Goal: Book appointment/travel/reservation

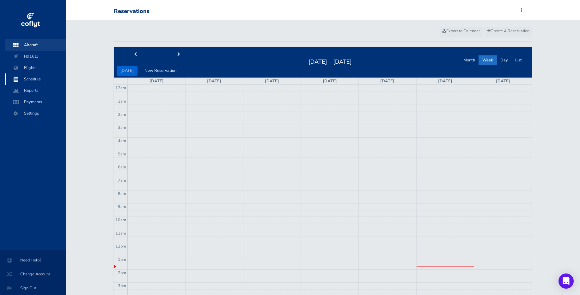
click at [40, 45] on span "Aircraft" at bounding box center [35, 44] width 48 height 11
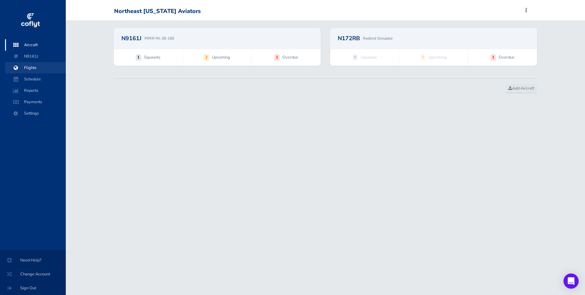
click at [30, 69] on span "Flights" at bounding box center [35, 67] width 48 height 11
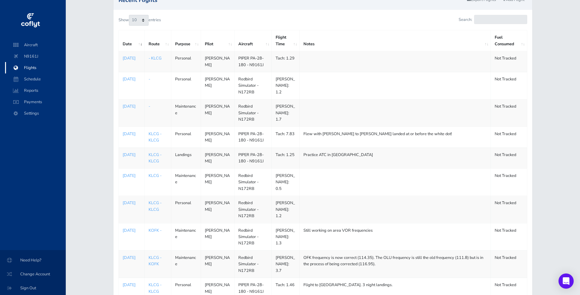
scroll to position [38, 0]
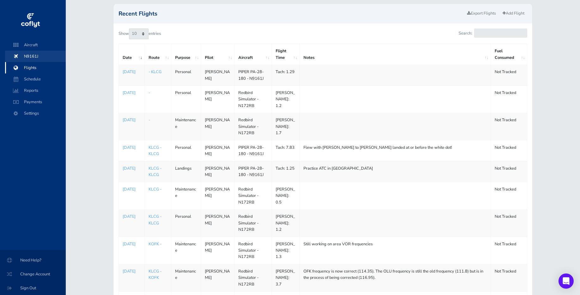
click at [31, 56] on span "N9161J" at bounding box center [35, 56] width 48 height 11
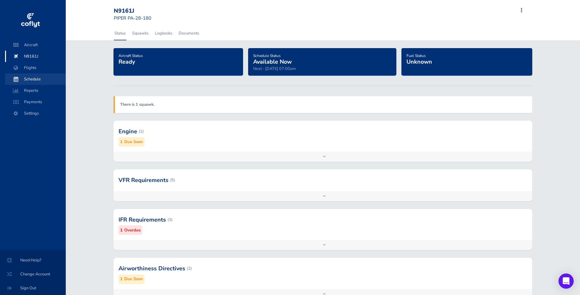
click at [38, 77] on span "Schedule" at bounding box center [35, 78] width 48 height 11
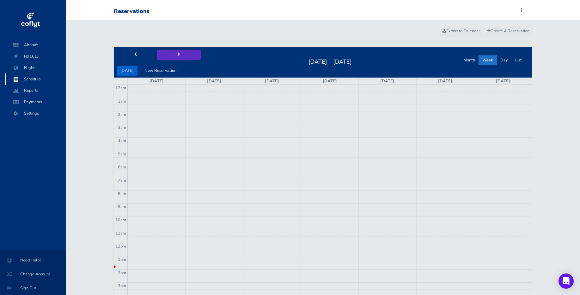
click at [180, 57] on button "next" at bounding box center [179, 55] width 44 height 10
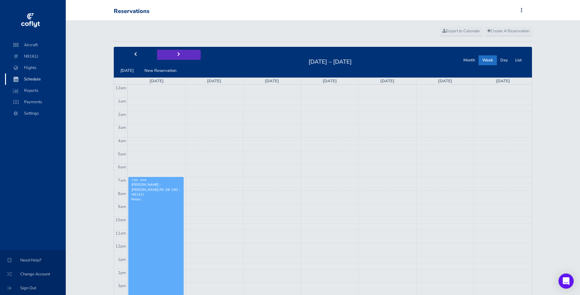
click at [180, 57] on button "next" at bounding box center [179, 55] width 44 height 10
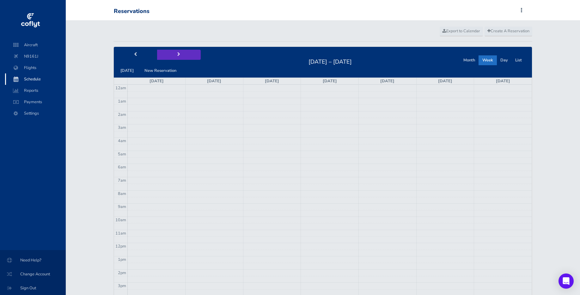
click at [180, 57] on button "next" at bounding box center [179, 55] width 44 height 10
click at [131, 54] on button "prev" at bounding box center [136, 55] width 44 height 10
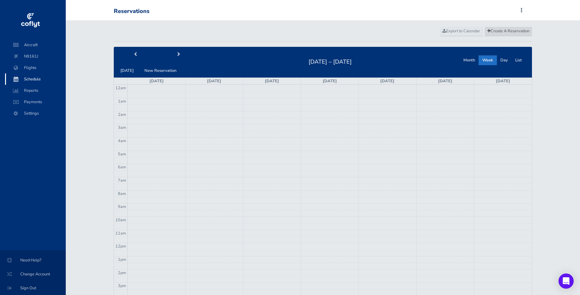
click at [512, 32] on span "Create A Reservation" at bounding box center [509, 31] width 42 height 6
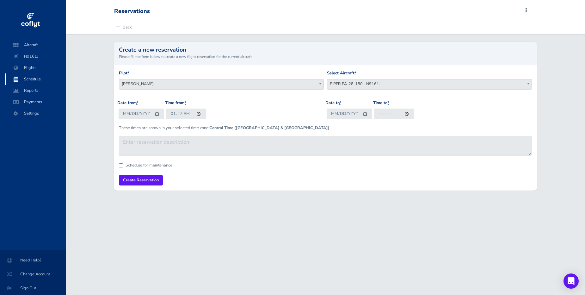
click at [241, 87] on span "[PERSON_NAME]" at bounding box center [221, 83] width 204 height 9
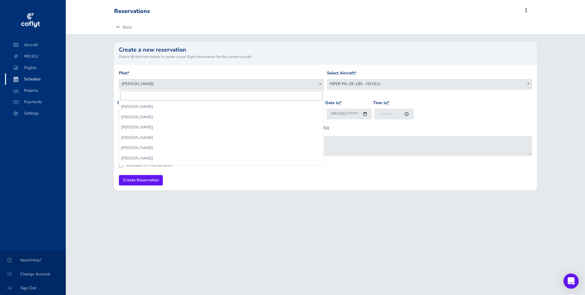
scroll to position [236, 0]
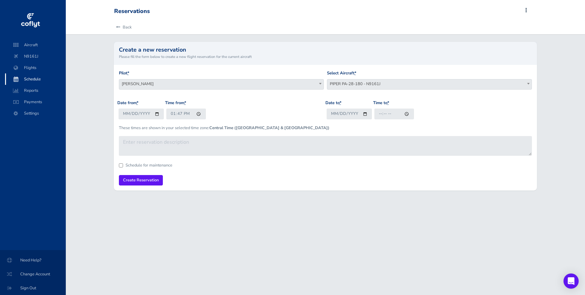
click at [241, 87] on span "[PERSON_NAME]" at bounding box center [221, 83] width 204 height 9
click at [156, 114] on input "2025-08-15" at bounding box center [141, 113] width 45 height 10
type input "2025-09-20"
click at [363, 114] on input "Date to *" at bounding box center [349, 113] width 45 height 10
type input "2025-09-21"
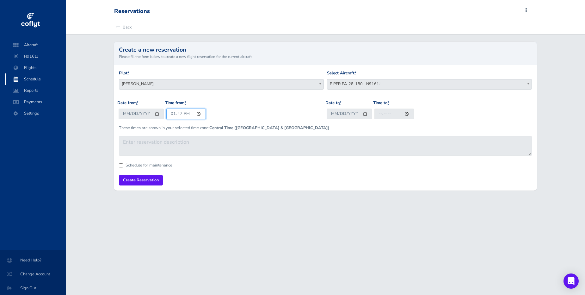
click at [171, 112] on input "13:47" at bounding box center [186, 113] width 40 height 10
type input "11:00"
click at [174, 111] on input "11:00" at bounding box center [186, 113] width 40 height 10
type input "09:00"
click at [386, 110] on input "Time to *" at bounding box center [394, 113] width 40 height 10
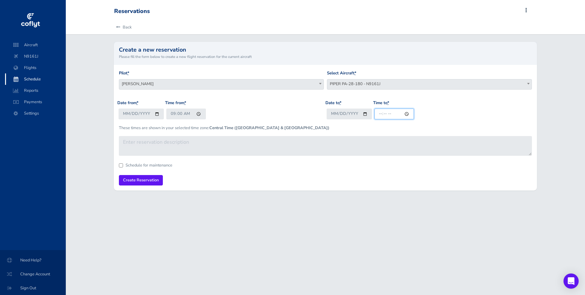
click at [378, 115] on input "Time to *" at bounding box center [394, 113] width 40 height 10
type input "17:00"
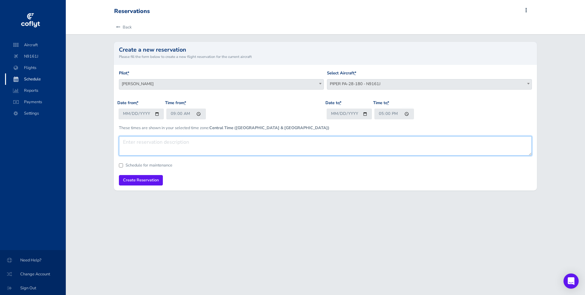
click at [329, 152] on textarea at bounding box center [325, 146] width 413 height 20
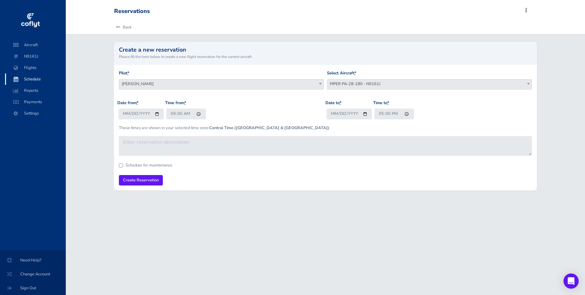
click at [314, 204] on div "Reservations Add Squawk Add Flight Add Reservation J Profile Settings Users Air…" at bounding box center [325, 147] width 519 height 295
click at [138, 179] on input "Create Reservation" at bounding box center [141, 180] width 44 height 10
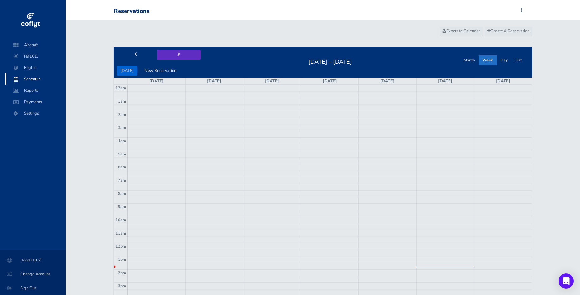
click at [179, 55] on button "next" at bounding box center [179, 55] width 44 height 10
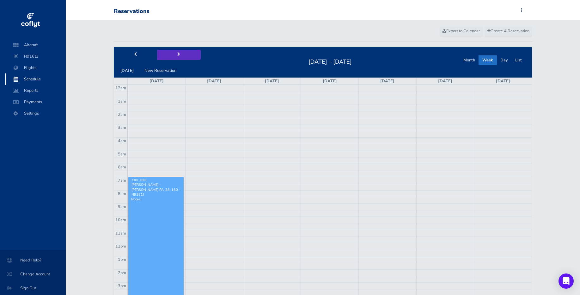
click at [179, 55] on button "next" at bounding box center [179, 55] width 44 height 10
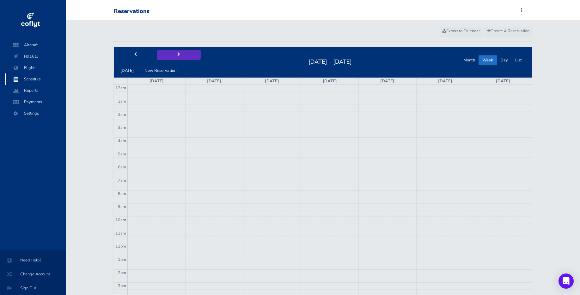
click at [179, 55] on button "next" at bounding box center [179, 55] width 44 height 10
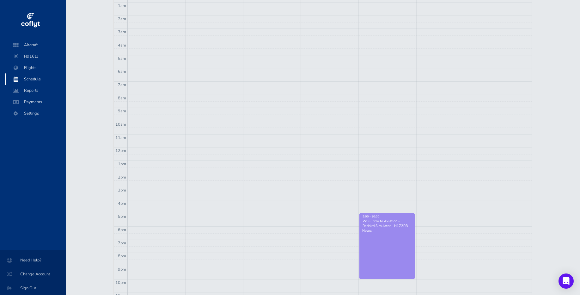
scroll to position [15, 0]
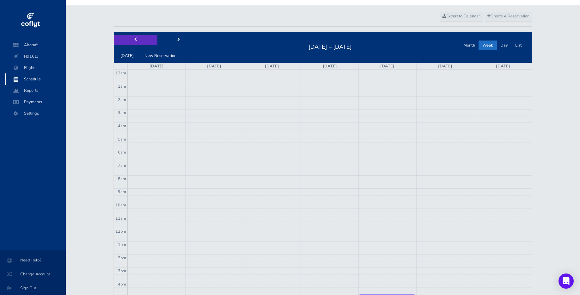
click at [139, 41] on button "prev" at bounding box center [136, 40] width 44 height 10
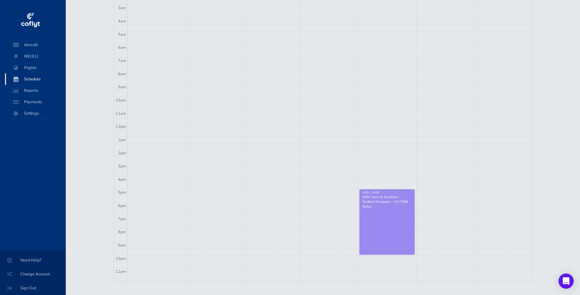
scroll to position [0, 0]
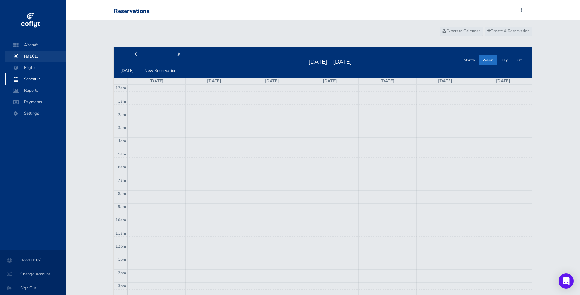
click at [41, 53] on span "N9161J" at bounding box center [35, 56] width 48 height 11
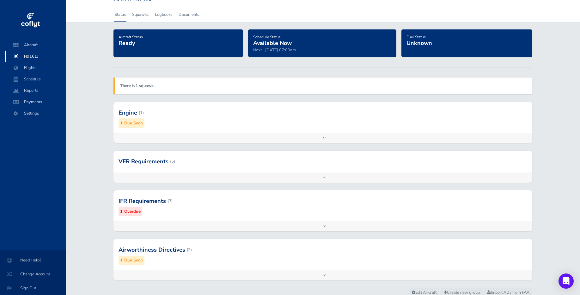
scroll to position [5, 0]
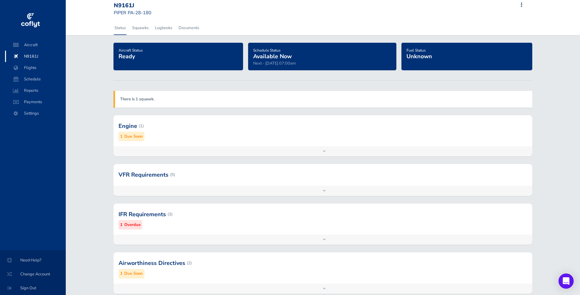
click at [144, 99] on strong "There is 1 squawk." at bounding box center [137, 99] width 34 height 6
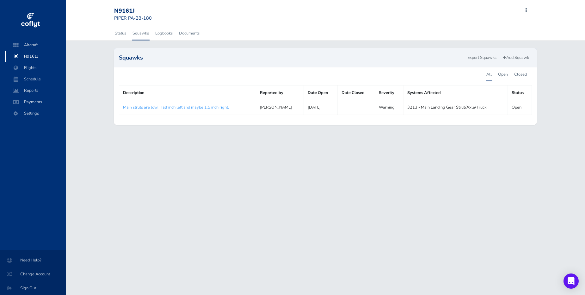
click at [185, 107] on link "Main struts are low. Half inch left and maybe 1.5 inch right." at bounding box center [176, 107] width 106 height 6
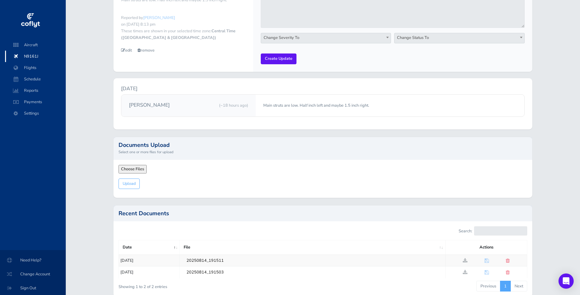
scroll to position [59, 0]
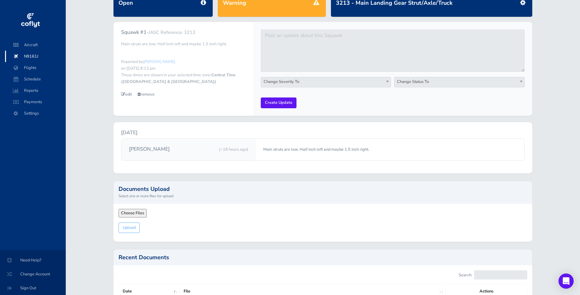
click at [375, 78] on span "Change Severity To" at bounding box center [326, 81] width 130 height 9
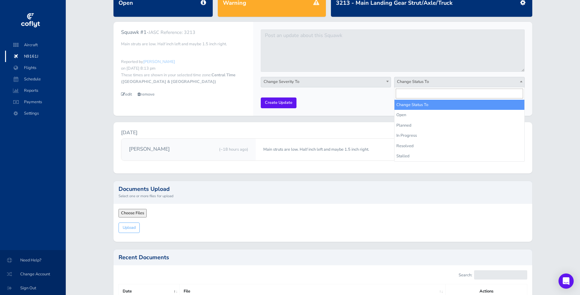
click at [444, 83] on span "Change Status To" at bounding box center [460, 81] width 130 height 9
click at [545, 84] on div "Back Status Open Severity Warning Affected 3213 - Main Landing Gear Strut/Axle/…" at bounding box center [323, 157] width 515 height 381
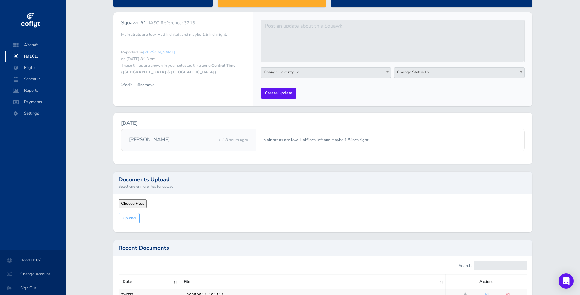
scroll to position [0, 0]
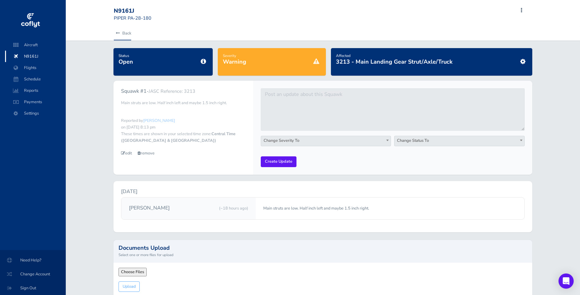
click at [127, 30] on link "Back" at bounding box center [122, 33] width 17 height 14
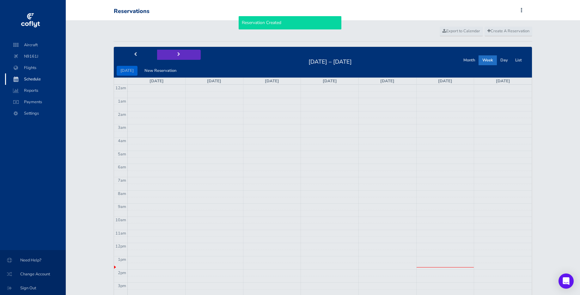
click at [183, 57] on button "next" at bounding box center [179, 55] width 44 height 10
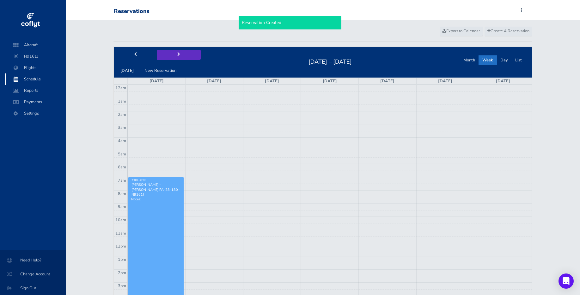
click at [179, 55] on button "next" at bounding box center [179, 55] width 44 height 10
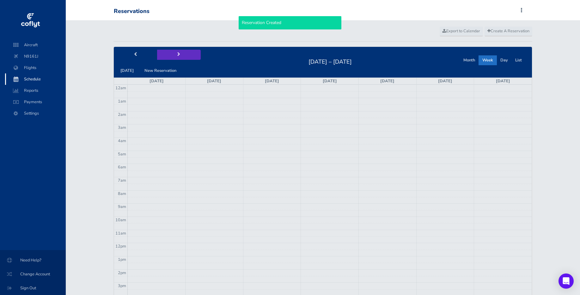
click at [179, 55] on button "next" at bounding box center [179, 55] width 44 height 10
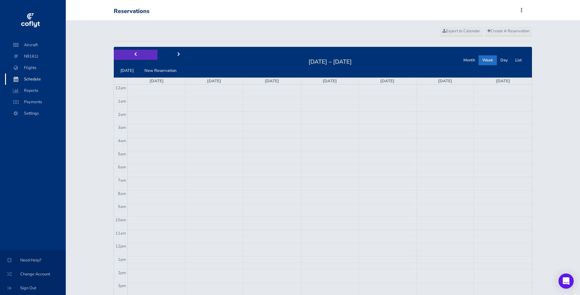
click at [138, 53] on button "prev" at bounding box center [136, 55] width 44 height 10
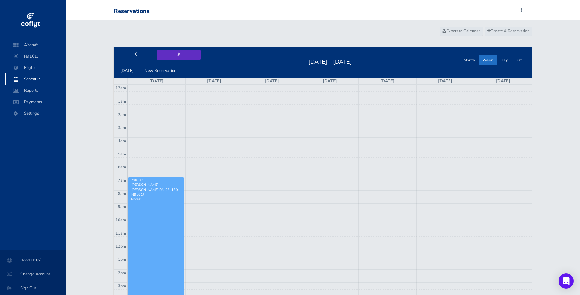
click at [173, 55] on button "next" at bounding box center [179, 55] width 44 height 10
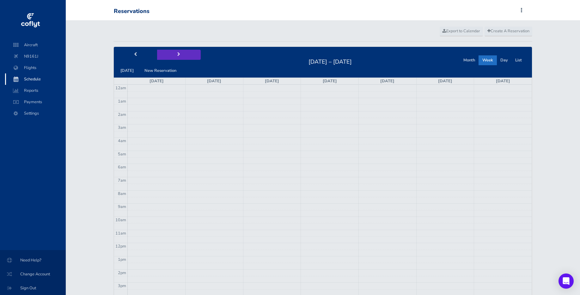
click at [173, 55] on button "next" at bounding box center [179, 55] width 44 height 10
click at [181, 53] on button "next" at bounding box center [179, 55] width 44 height 10
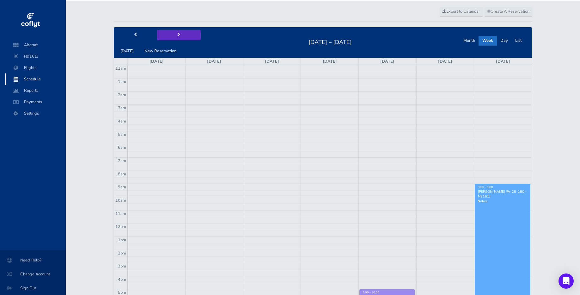
scroll to position [38, 0]
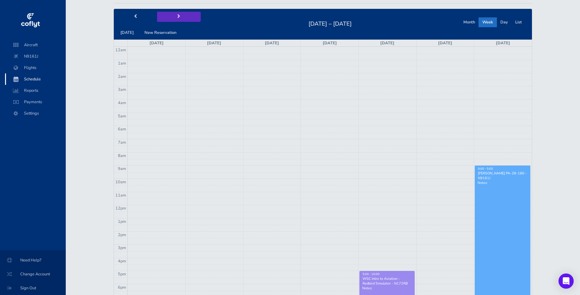
click at [195, 15] on button "next" at bounding box center [179, 17] width 44 height 10
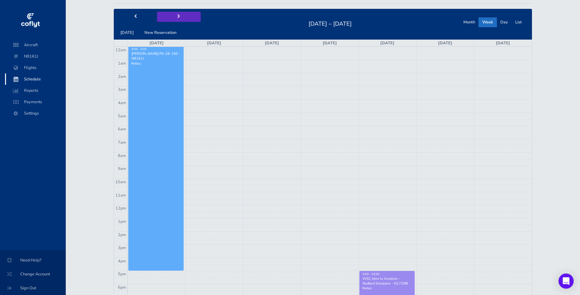
click at [177, 15] on span "next" at bounding box center [178, 17] width 3 height 4
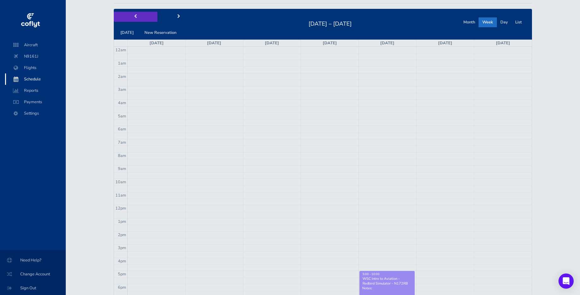
click at [137, 17] on button "prev" at bounding box center [136, 17] width 44 height 10
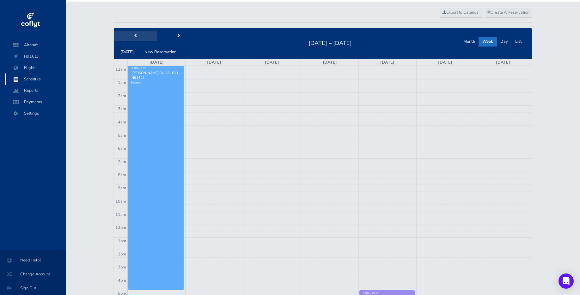
scroll to position [0, 0]
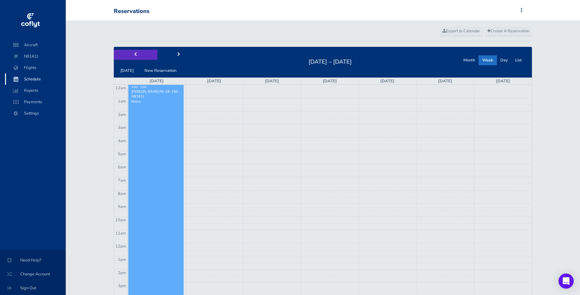
click at [134, 54] on span "prev" at bounding box center [135, 55] width 3 height 4
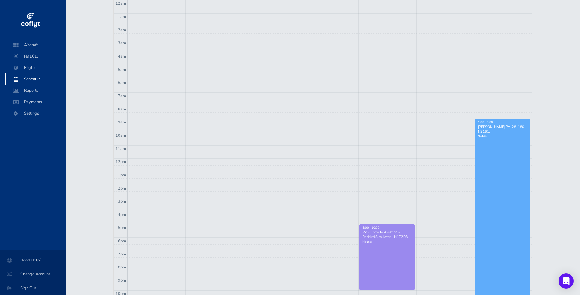
scroll to position [38, 0]
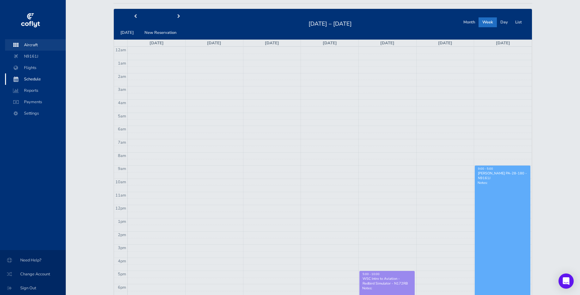
click at [49, 49] on span "Aircraft" at bounding box center [35, 44] width 48 height 11
